Goal: Navigation & Orientation: Find specific page/section

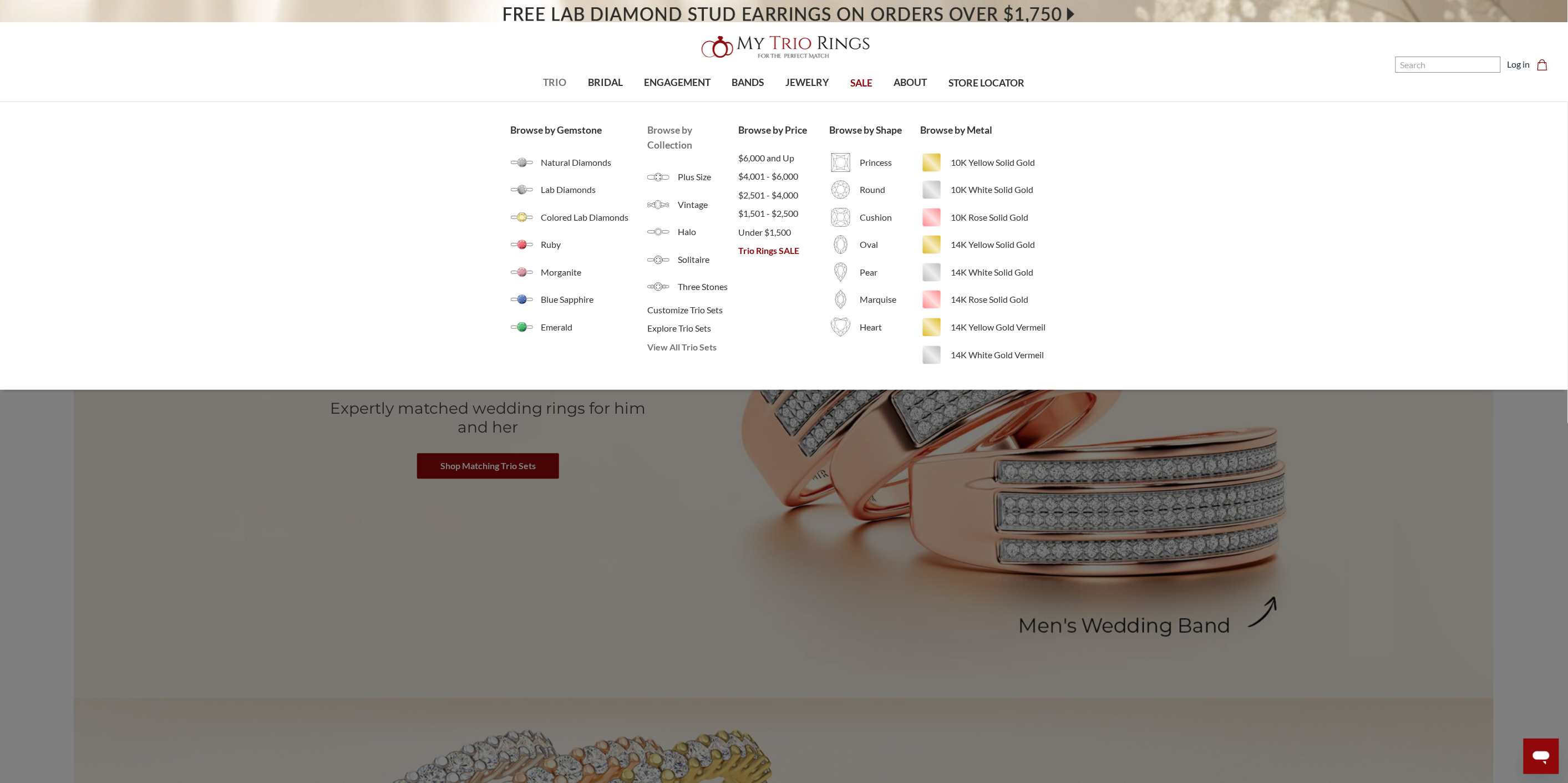
click at [674, 347] on span "View All Trio Sets" at bounding box center [692, 347] width 91 height 13
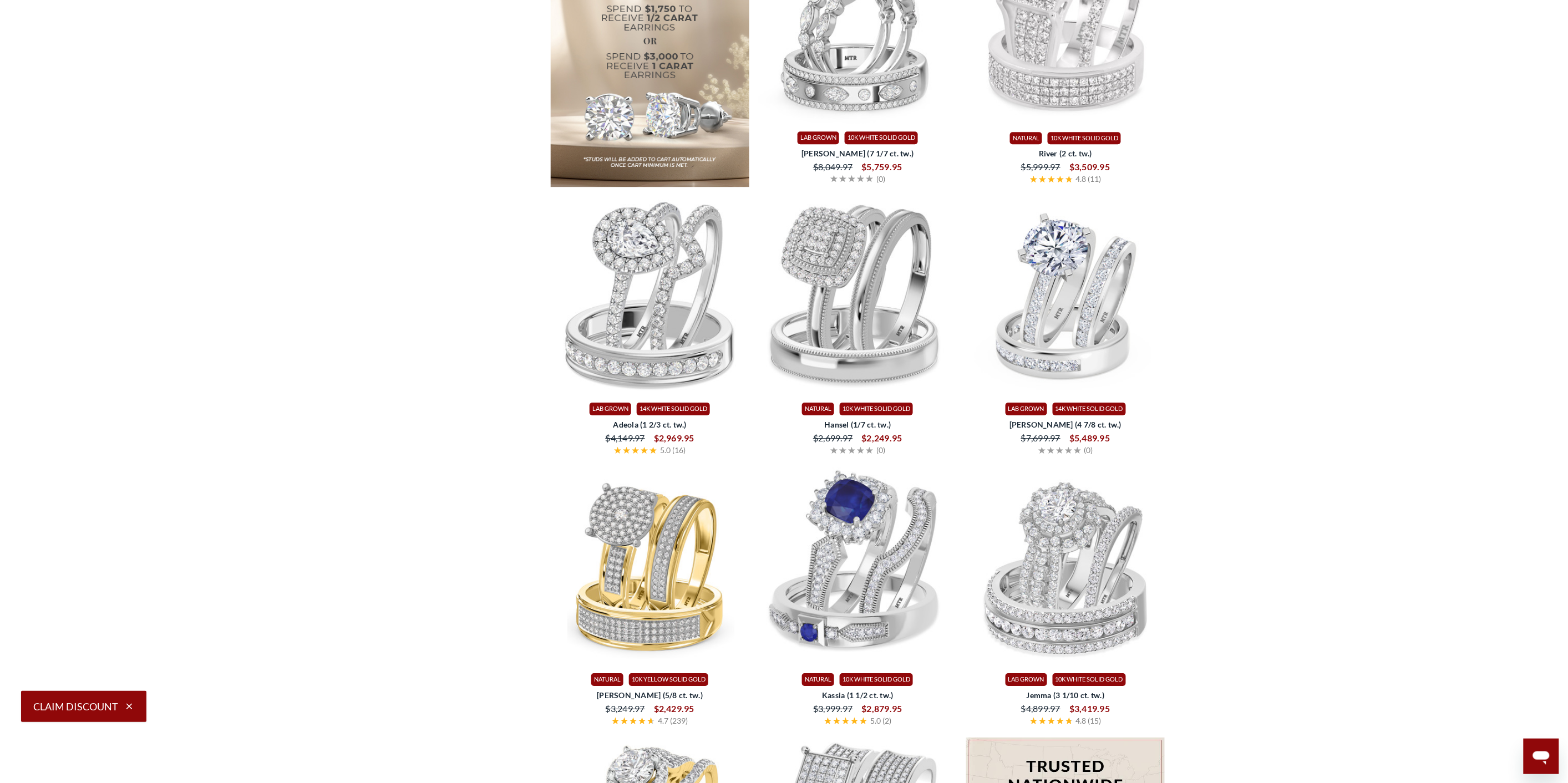
scroll to position [1971, 0]
